Goal: Information Seeking & Learning: Understand process/instructions

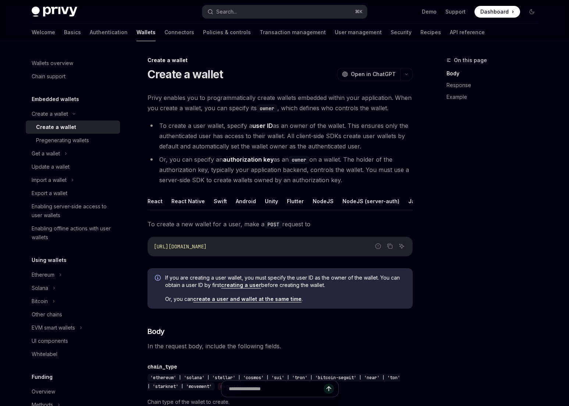
scroll to position [144, 0]
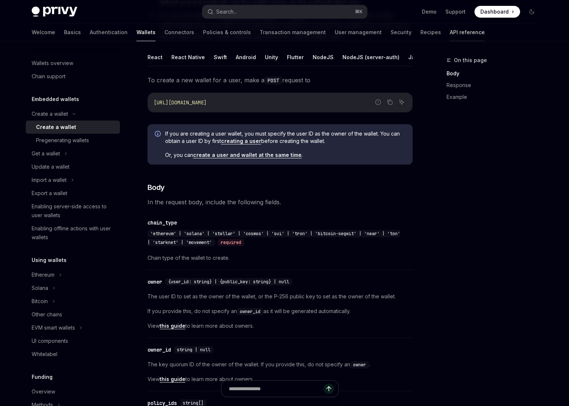
click at [450, 34] on link "API reference" at bounding box center [467, 33] width 35 height 18
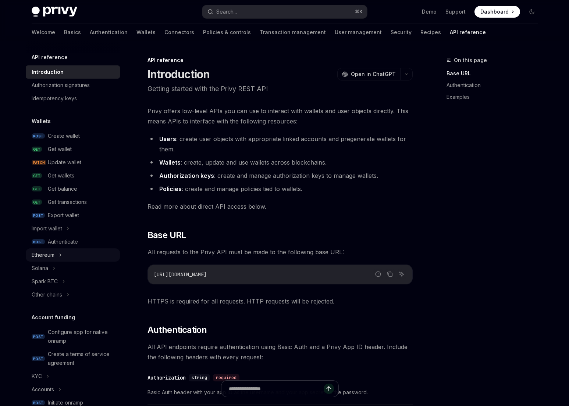
click at [49, 254] on div "Ethereum" at bounding box center [43, 255] width 23 height 9
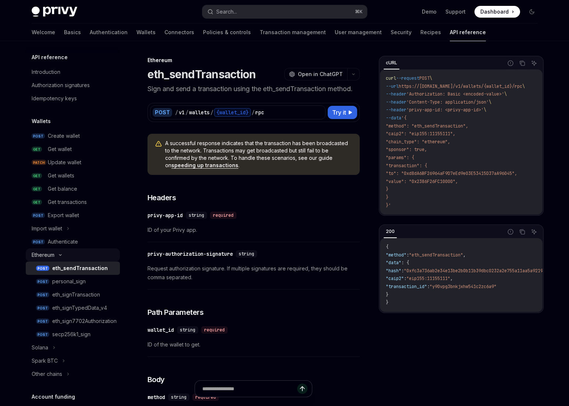
click at [52, 259] on div "Ethereum" at bounding box center [43, 255] width 23 height 9
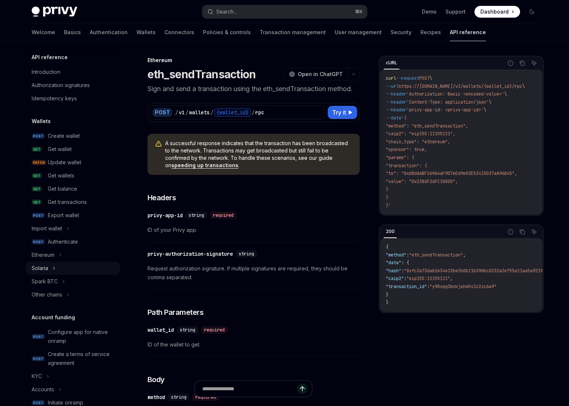
click at [52, 272] on div "Solana" at bounding box center [73, 268] width 94 height 13
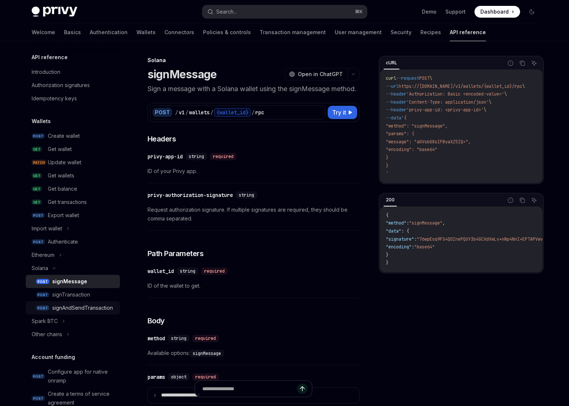
click at [92, 304] on div "signAndSendTransaction" at bounding box center [82, 308] width 61 height 9
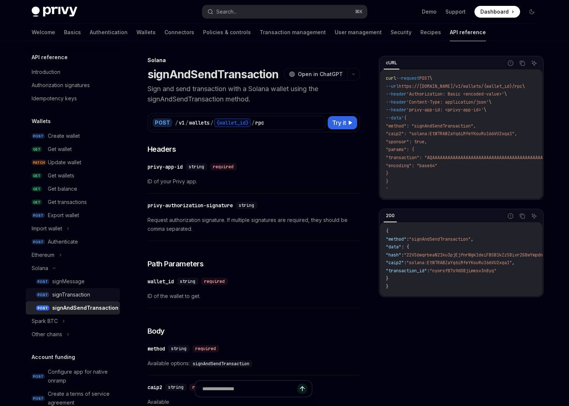
click at [94, 294] on div "signTransaction" at bounding box center [83, 294] width 63 height 9
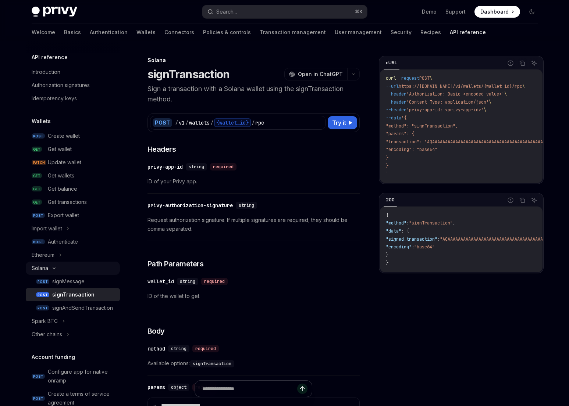
click at [53, 267] on icon at bounding box center [54, 268] width 9 height 3
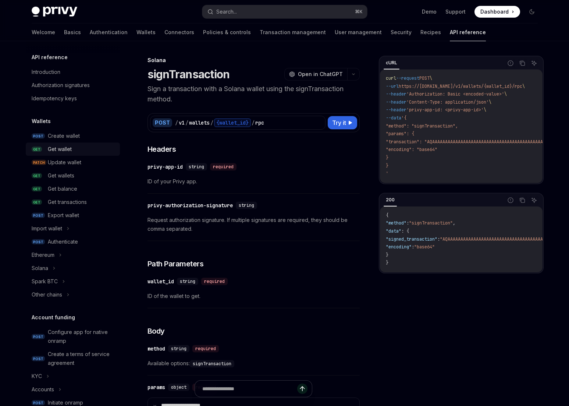
click at [98, 151] on div "Get wallet" at bounding box center [82, 149] width 68 height 9
type textarea "*"
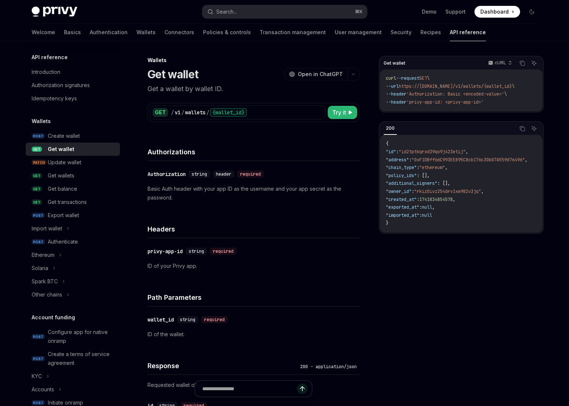
click at [400, 171] on span ""chain_type"" at bounding box center [401, 168] width 31 height 6
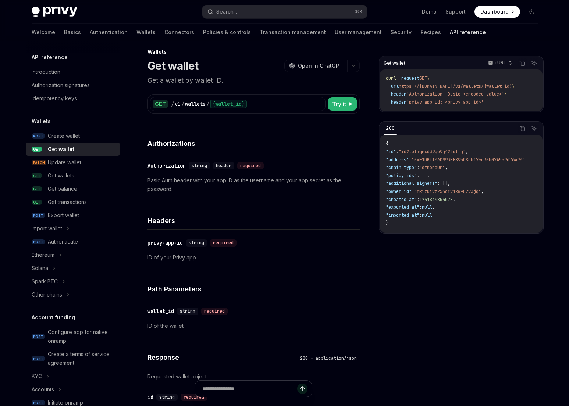
scroll to position [15, 0]
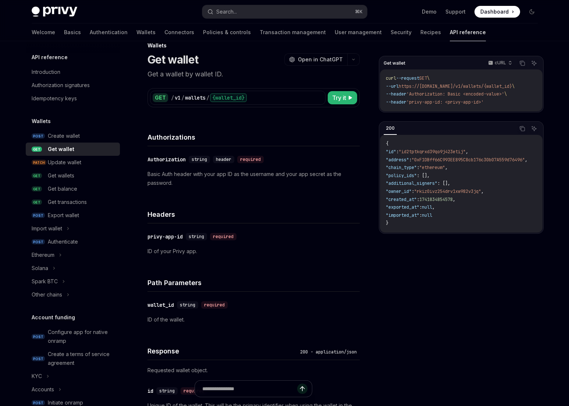
click at [306, 212] on h4 "Headers" at bounding box center [253, 215] width 212 height 10
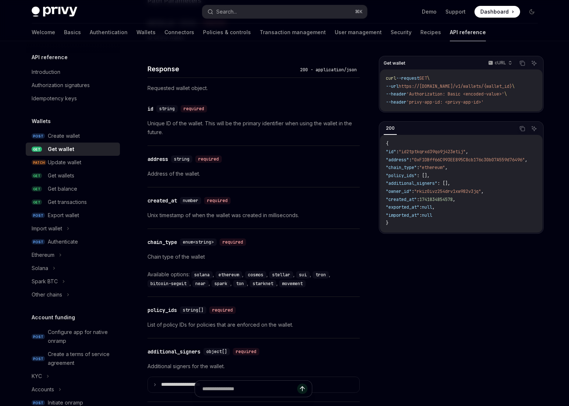
scroll to position [298, 0]
